Goal: Entertainment & Leisure: Consume media (video, audio)

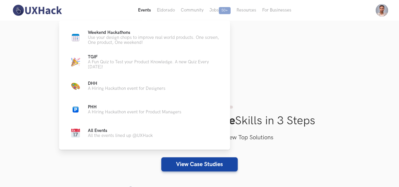
click at [145, 7] on button "Events Live" at bounding box center [144, 10] width 19 height 21
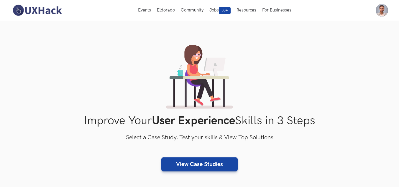
click at [329, 67] on div "Improve Your User Experience Skills in 3 Steps Select a Case Study, Test your s…" at bounding box center [200, 123] width 378 height 157
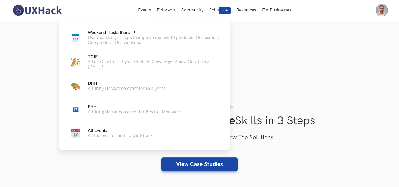
click at [120, 32] on span "Weekend Hackathons Live" at bounding box center [109, 32] width 43 height 5
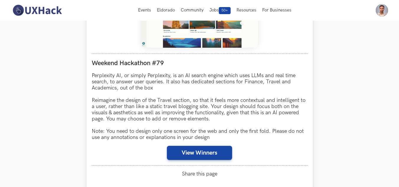
scroll to position [295, 0]
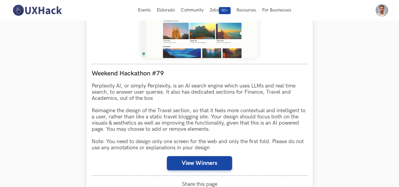
click at [193, 155] on div "Weekend Hackathon #79 Perplexity AI, or simply Perplexity, is an AI search engi…" at bounding box center [200, 120] width 216 height 112
drag, startPoint x: 192, startPoint y: 163, endPoint x: 148, endPoint y: 148, distance: 46.7
click at [192, 164] on button "View Winners" at bounding box center [199, 163] width 65 height 14
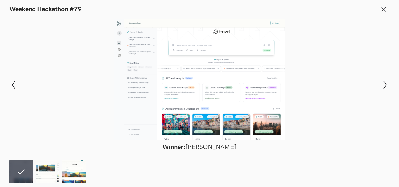
scroll to position [207, 0]
click at [52, 166] on img at bounding box center [48, 172] width 24 height 24
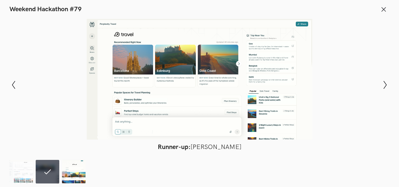
click at [66, 178] on img at bounding box center [74, 172] width 24 height 24
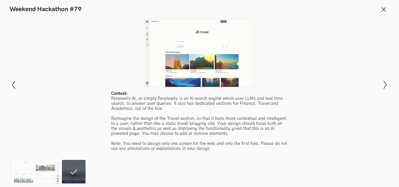
click at [34, 176] on ol at bounding box center [48, 172] width 79 height 24
click at [29, 173] on img at bounding box center [21, 172] width 24 height 24
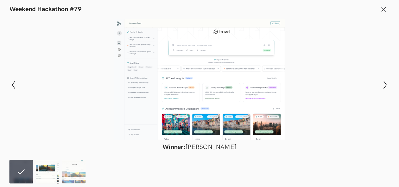
click at [48, 179] on img at bounding box center [48, 172] width 24 height 24
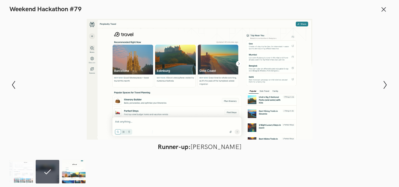
click at [67, 172] on img at bounding box center [74, 172] width 24 height 24
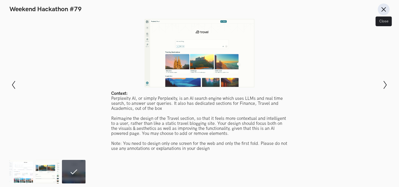
click at [386, 7] on line at bounding box center [384, 9] width 4 height 4
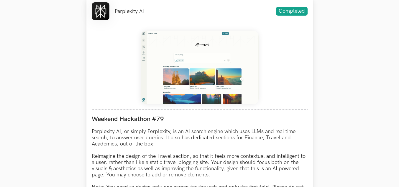
scroll to position [188, 0]
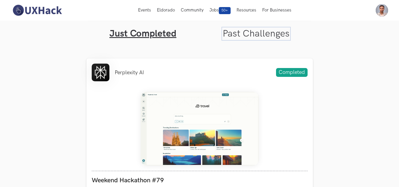
click at [263, 31] on link "Past Challenges" at bounding box center [256, 34] width 67 height 12
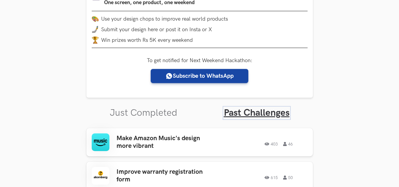
scroll to position [148, 0]
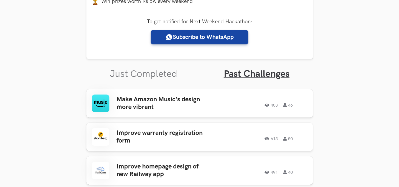
click at [156, 64] on ul "Just Completed Past Challenges" at bounding box center [199, 69] width 227 height 21
click at [159, 74] on link "Just Completed" at bounding box center [144, 74] width 68 height 12
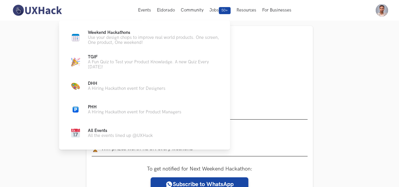
click at [95, 54] on ul "Weekend Hackathons Live Use your design chops to improve real world products. O…" at bounding box center [144, 85] width 152 height 110
click at [93, 57] on span "TGIF Live" at bounding box center [93, 57] width 10 height 5
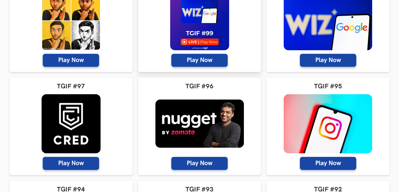
scroll to position [177, 0]
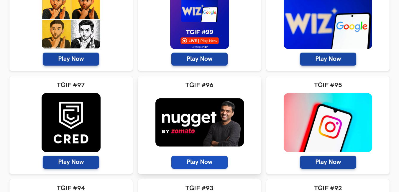
click at [195, 160] on span "Play Now" at bounding box center [200, 162] width 56 height 13
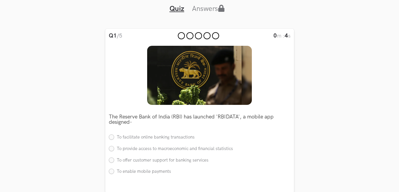
scroll to position [59, 0]
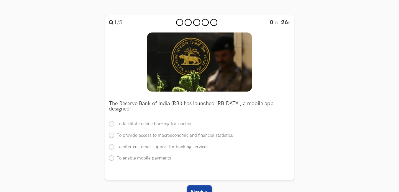
click at [112, 135] on label "To provide access to macroeconomic and financial statistics" at bounding box center [171, 136] width 124 height 6
click at [112, 135] on input "To provide access to macroeconomic and financial statistics" at bounding box center [111, 135] width 5 height 5
radio input "true"
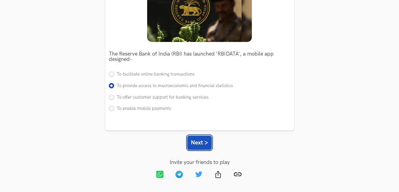
click at [205, 141] on button "Next >" at bounding box center [199, 142] width 25 height 14
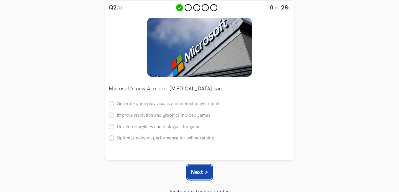
scroll to position [44, 0]
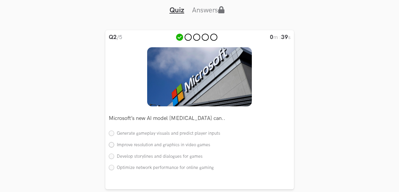
click at [114, 146] on label "Improve resolution and graphics in video games" at bounding box center [160, 145] width 102 height 6
click at [114, 146] on input "Improve resolution and graphics in video games" at bounding box center [111, 144] width 5 height 5
radio input "true"
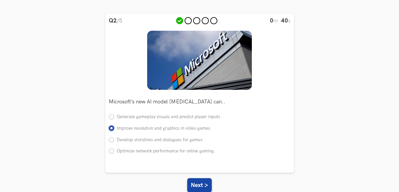
scroll to position [74, 0]
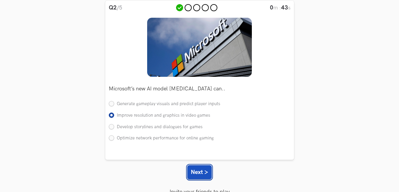
click at [201, 171] on button "Next >" at bounding box center [199, 172] width 25 height 14
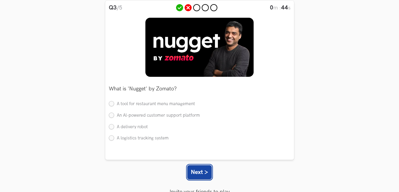
scroll to position [44, 0]
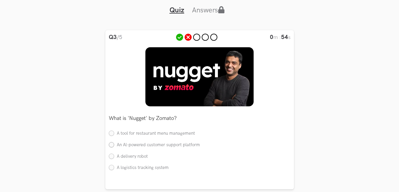
click at [111, 147] on label "An Al-powered customer support platform" at bounding box center [154, 145] width 91 height 6
click at [111, 147] on input "An Al-powered customer support platform" at bounding box center [111, 144] width 5 height 5
radio input "true"
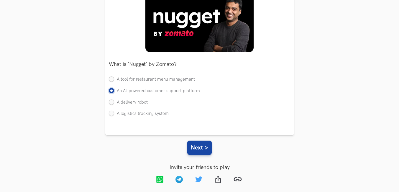
scroll to position [103, 0]
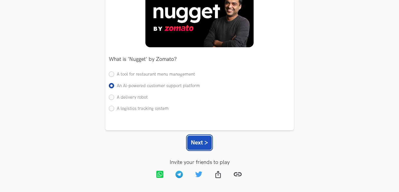
drag, startPoint x: 202, startPoint y: 148, endPoint x: 198, endPoint y: 147, distance: 4.0
click at [200, 147] on button "Next >" at bounding box center [199, 142] width 25 height 14
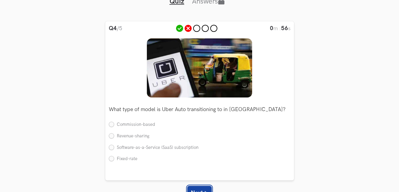
scroll to position [44, 0]
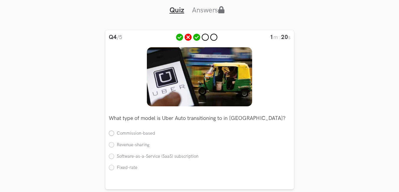
click at [109, 135] on label "Commission-based" at bounding box center [132, 133] width 46 height 6
click at [109, 135] on input "Commission-based" at bounding box center [111, 133] width 5 height 5
radio input "true"
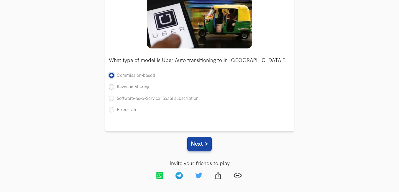
scroll to position [103, 0]
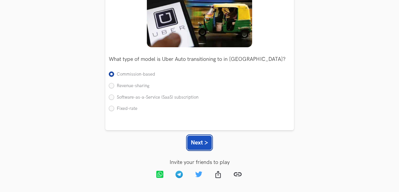
drag, startPoint x: 204, startPoint y: 143, endPoint x: 151, endPoint y: 145, distance: 52.6
click at [203, 143] on button "Next >" at bounding box center [199, 142] width 25 height 14
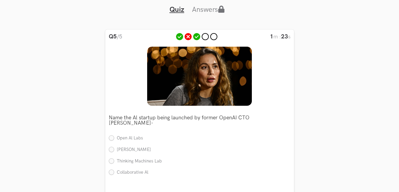
scroll to position [44, 0]
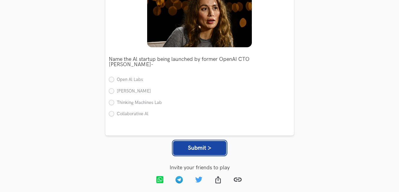
drag, startPoint x: 195, startPoint y: 147, endPoint x: 182, endPoint y: 144, distance: 12.7
click at [195, 145] on button "Submit >" at bounding box center [199, 148] width 53 height 14
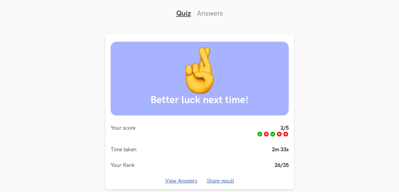
scroll to position [72, 0]
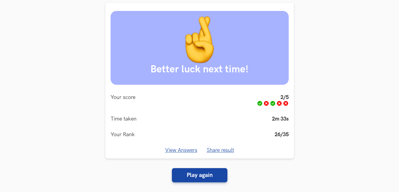
click at [183, 152] on link "View Answers" at bounding box center [181, 150] width 32 height 6
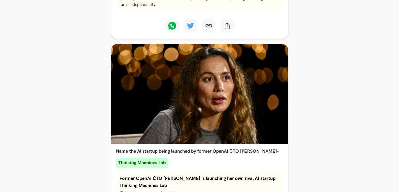
scroll to position [869, 0]
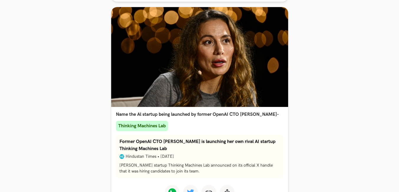
drag, startPoint x: 295, startPoint y: 138, endPoint x: 294, endPoint y: 131, distance: 7.1
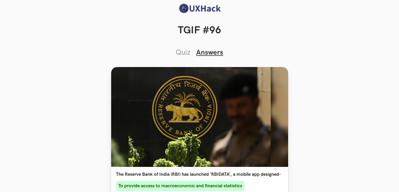
scroll to position [0, 0]
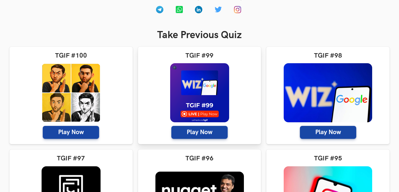
scroll to position [118, 0]
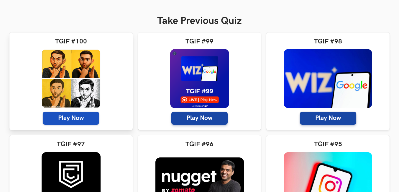
click at [73, 123] on span "Play Now" at bounding box center [71, 118] width 56 height 13
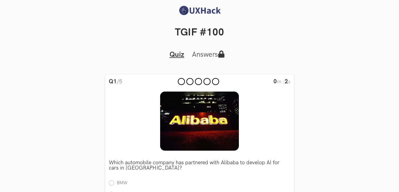
click at [220, 55] on icon "Tabs Interface" at bounding box center [221, 53] width 7 height 7
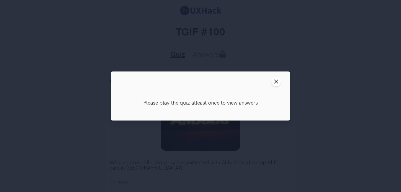
click at [275, 79] on button "Close modal window" at bounding box center [275, 81] width 9 height 9
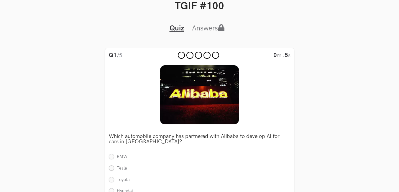
scroll to position [59, 0]
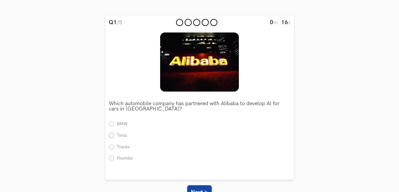
click at [111, 133] on label "Tesla" at bounding box center [118, 136] width 18 height 6
click at [111, 133] on input "Tesla" at bounding box center [111, 135] width 5 height 5
radio input "true"
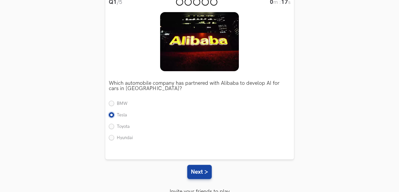
scroll to position [89, 0]
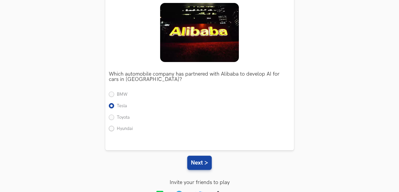
click at [111, 126] on label "Hyundai" at bounding box center [121, 129] width 24 height 6
click at [111, 126] on input "Hyundai" at bounding box center [111, 128] width 5 height 5
radio input "true"
click at [196, 161] on button "Next >" at bounding box center [199, 163] width 25 height 14
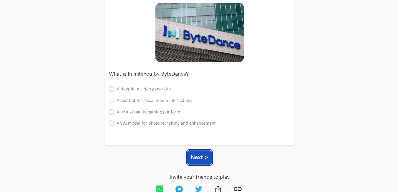
click at [198, 154] on button "Next >" at bounding box center [199, 157] width 25 height 14
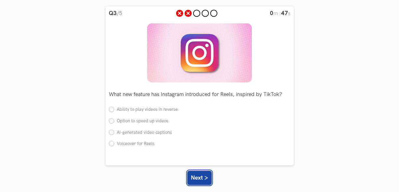
scroll to position [59, 0]
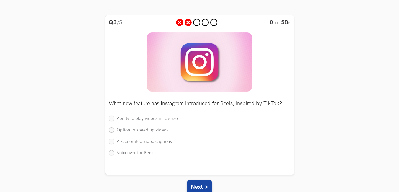
click at [113, 153] on label "Voiceover for Reels" at bounding box center [132, 153] width 46 height 6
click at [113, 153] on input "Voiceover for Reels" at bounding box center [111, 153] width 5 height 5
radio input "true"
click at [192, 185] on button "Next >" at bounding box center [199, 187] width 25 height 14
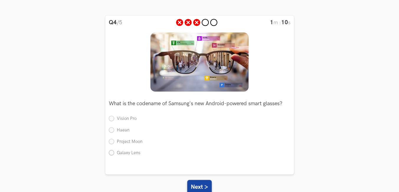
click at [112, 153] on label "Galaxy Lens" at bounding box center [125, 153] width 32 height 6
click at [112, 153] on input "Galaxy Lens" at bounding box center [111, 153] width 5 height 5
radio input "true"
click at [198, 184] on button "Next >" at bounding box center [199, 187] width 25 height 14
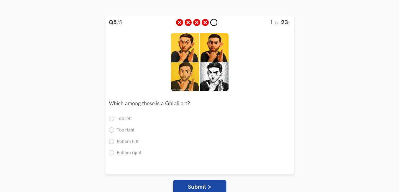
click at [112, 140] on label "Bottom left" at bounding box center [124, 142] width 30 height 6
click at [112, 140] on input "Bottom left" at bounding box center [111, 141] width 5 height 5
radio input "true"
click at [195, 185] on button "Submit >" at bounding box center [199, 187] width 53 height 14
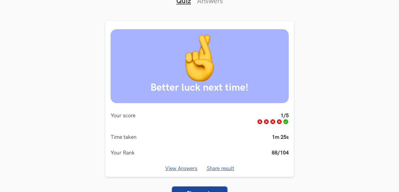
scroll to position [13, 0]
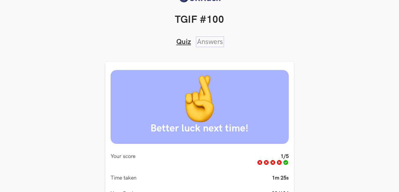
drag, startPoint x: 214, startPoint y: 42, endPoint x: 214, endPoint y: 53, distance: 11.2
click at [214, 42] on link "Answers" at bounding box center [210, 41] width 26 height 9
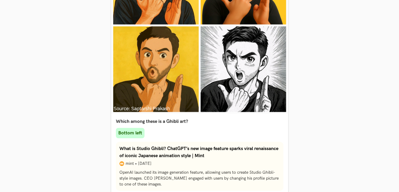
scroll to position [1039, 0]
